Goal: Find specific page/section: Find specific page/section

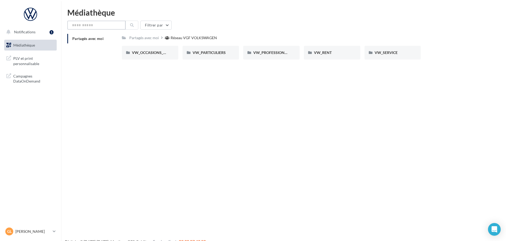
click at [90, 23] on input "text" at bounding box center [96, 25] width 58 height 9
click at [87, 24] on input "text" at bounding box center [96, 25] width 58 height 9
type input "*******"
click at [165, 23] on button "Filtrer par" at bounding box center [155, 25] width 31 height 9
click at [132, 25] on icon at bounding box center [132, 25] width 4 height 4
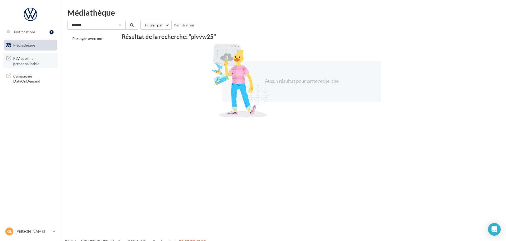
click at [25, 58] on span "PLV et print personnalisable" at bounding box center [33, 60] width 41 height 11
